Goal: Complete application form

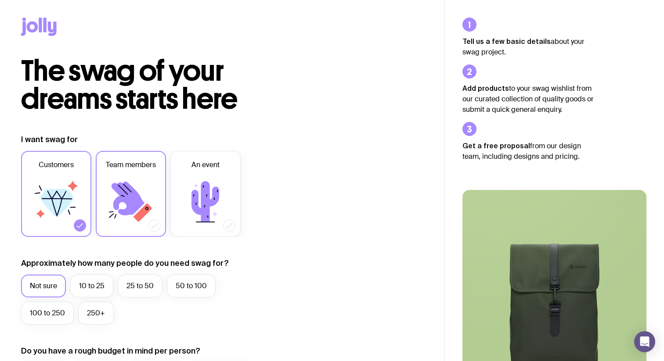
click at [109, 213] on icon at bounding box center [130, 202] width 53 height 53
click at [0, 0] on input "Team members" at bounding box center [0, 0] width 0 height 0
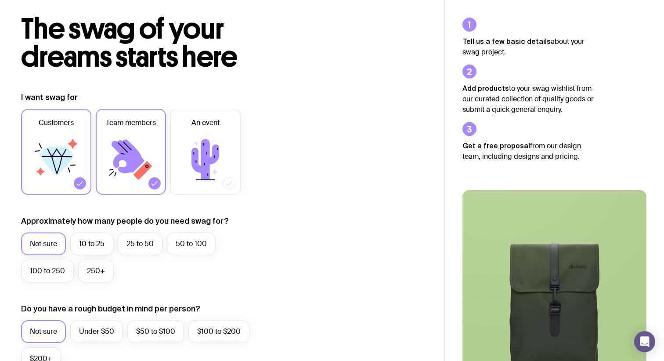
scroll to position [54, 0]
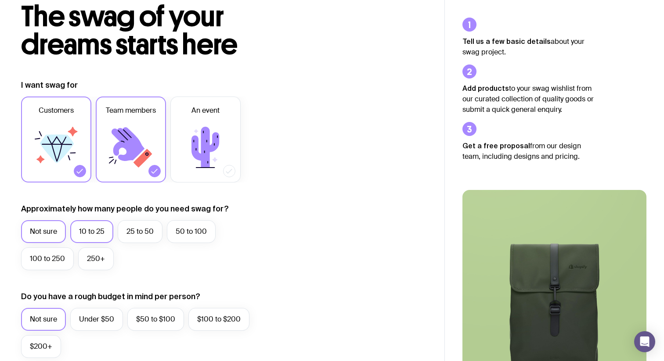
click at [86, 231] on label "10 to 25" at bounding box center [91, 231] width 43 height 23
click at [0, 0] on input "10 to 25" at bounding box center [0, 0] width 0 height 0
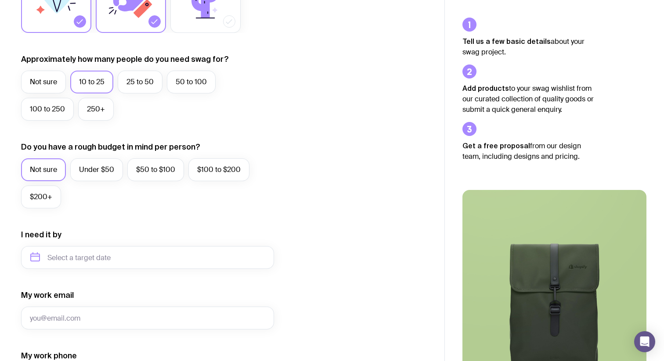
scroll to position [207, 0]
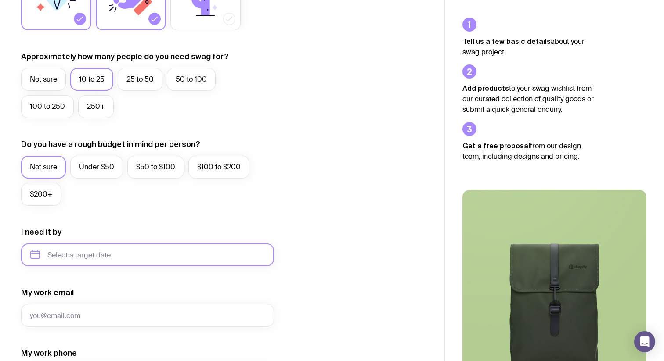
click at [98, 251] on input "text" at bounding box center [147, 255] width 253 height 23
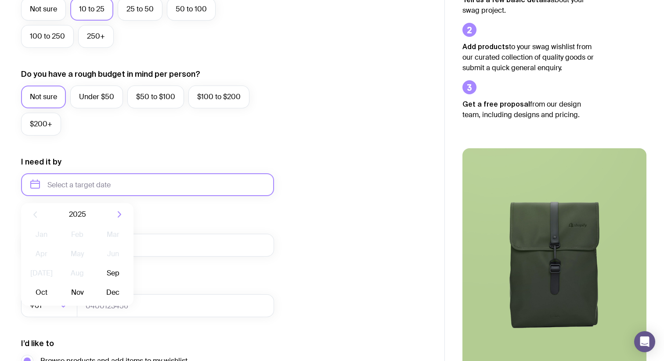
scroll to position [278, 0]
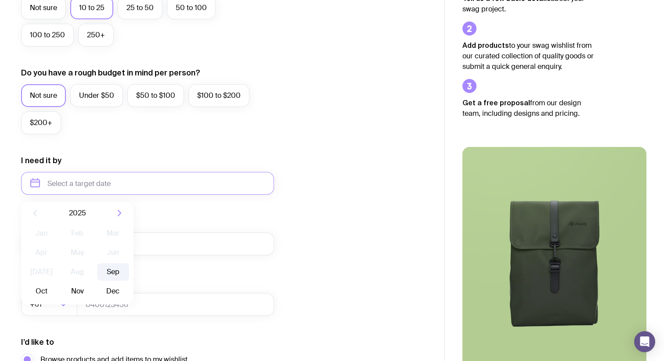
click at [112, 269] on button "Sep" at bounding box center [113, 272] width 32 height 18
type input "[DATE]"
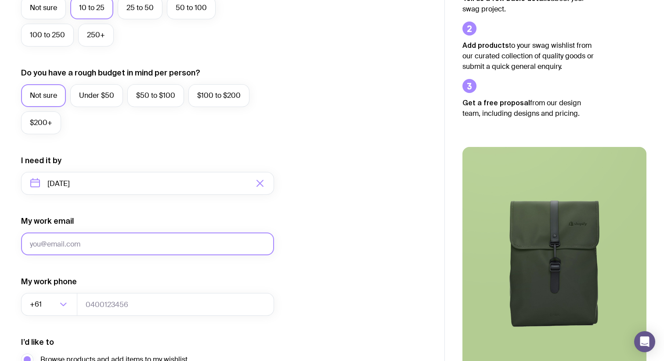
click at [79, 243] on input "My work email" at bounding box center [147, 244] width 253 height 23
type input "[EMAIL_ADDRESS][DOMAIN_NAME]"
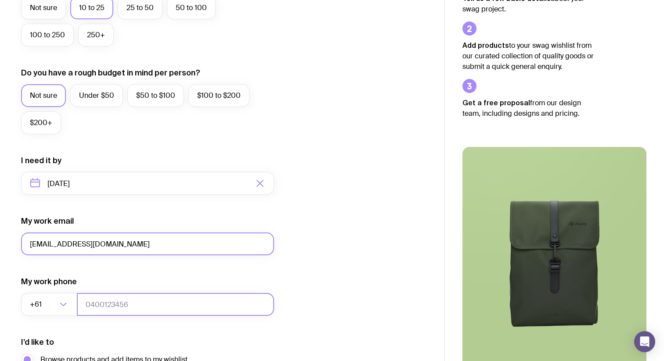
type input "0433032564"
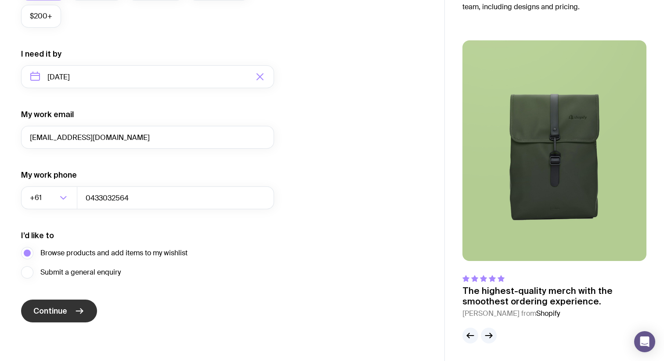
click at [55, 310] on span "Continue" at bounding box center [50, 311] width 34 height 11
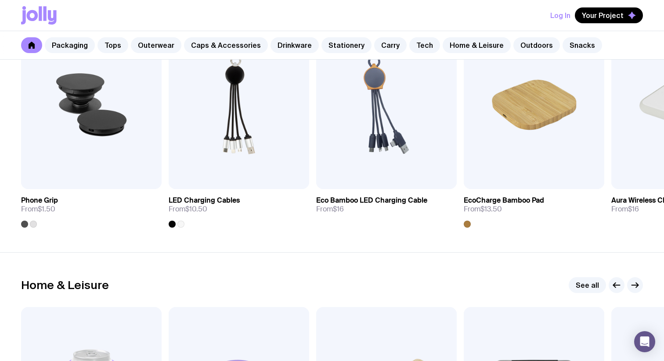
scroll to position [2222, 0]
